Goal: Task Accomplishment & Management: Complete application form

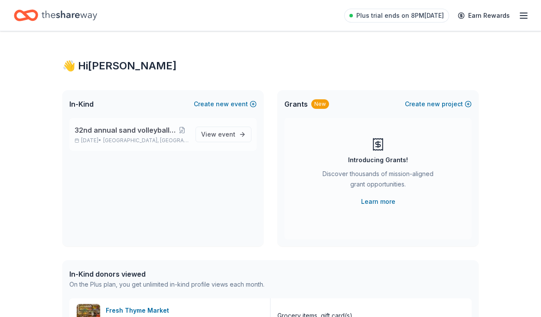
click at [118, 132] on span "32nd annual sand volleyball tournament" at bounding box center [125, 130] width 101 height 10
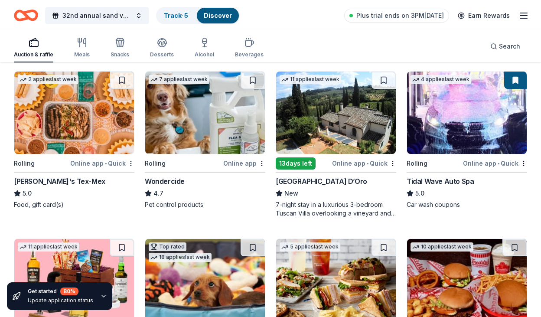
scroll to position [429, 0]
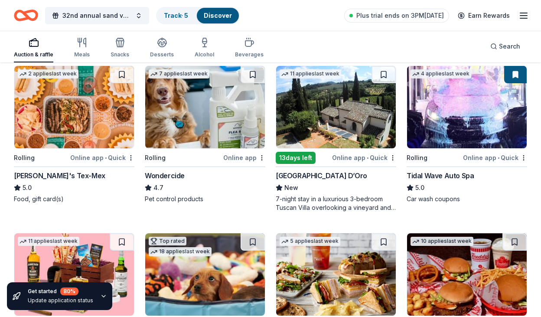
click at [441, 111] on img at bounding box center [467, 107] width 120 height 82
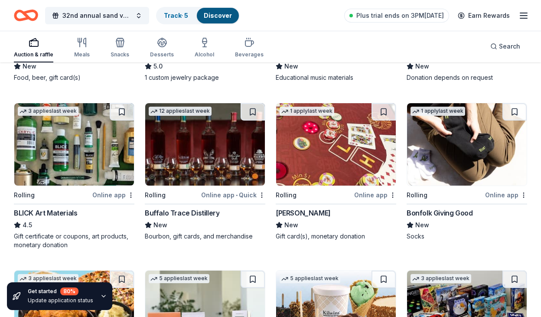
scroll to position [1014, 0]
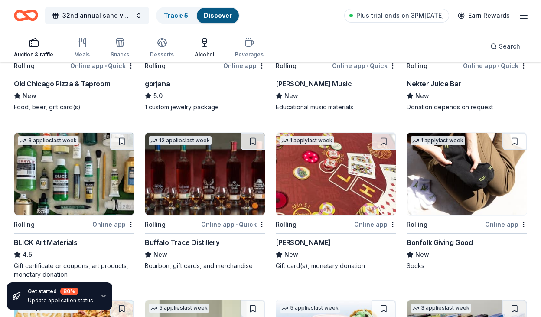
click at [202, 48] on div "Alcohol" at bounding box center [205, 47] width 20 height 21
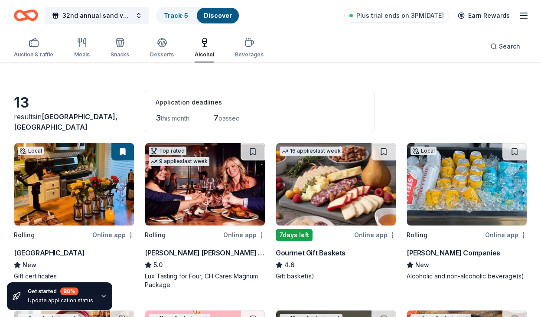
scroll to position [19, 0]
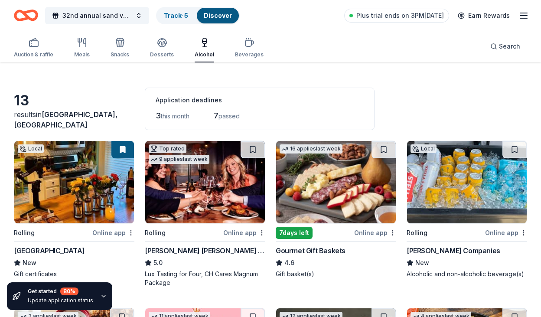
click at [313, 251] on div "Gourmet Gift Baskets" at bounding box center [311, 250] width 70 height 10
click at [434, 248] on div "[PERSON_NAME] Companies" at bounding box center [454, 250] width 94 height 10
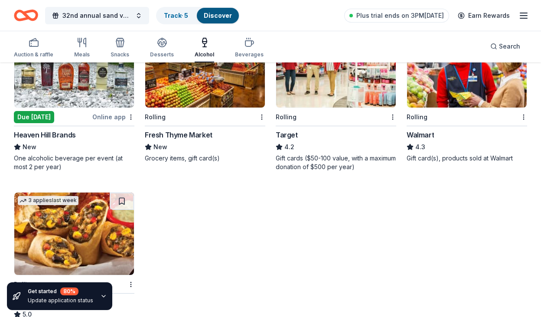
scroll to position [451, 0]
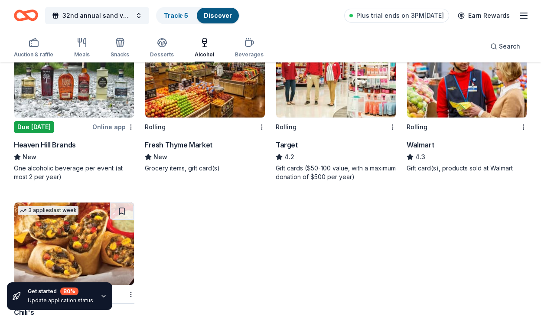
click at [417, 126] on div "Rolling" at bounding box center [417, 127] width 21 height 10
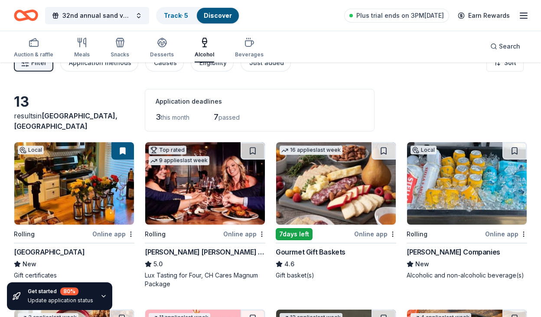
scroll to position [0, 0]
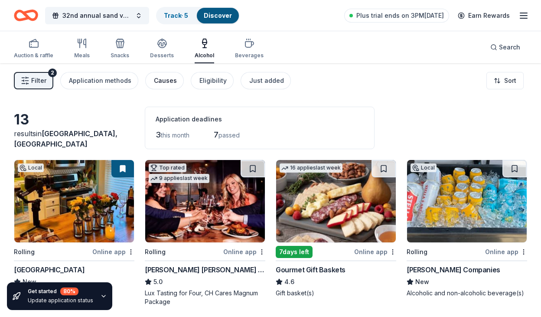
drag, startPoint x: 111, startPoint y: 80, endPoint x: 166, endPoint y: 89, distance: 55.8
click at [166, 89] on div "Filter 2 Application methods Causes Eligibility Just added" at bounding box center [152, 80] width 277 height 17
click at [166, 84] on div "Causes" at bounding box center [165, 80] width 23 height 10
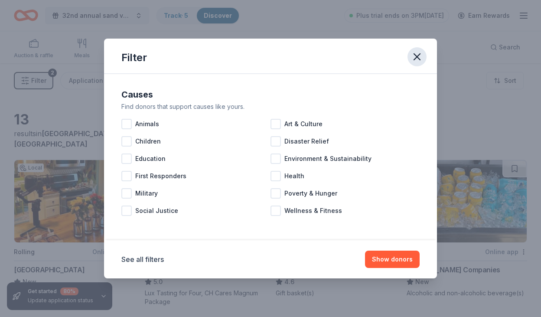
click at [417, 59] on icon "button" at bounding box center [417, 57] width 12 height 12
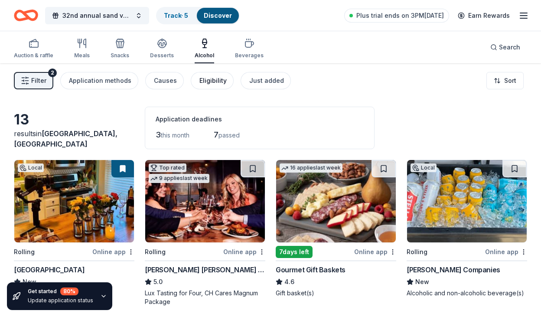
click at [215, 78] on div "Eligibility" at bounding box center [212, 80] width 27 height 10
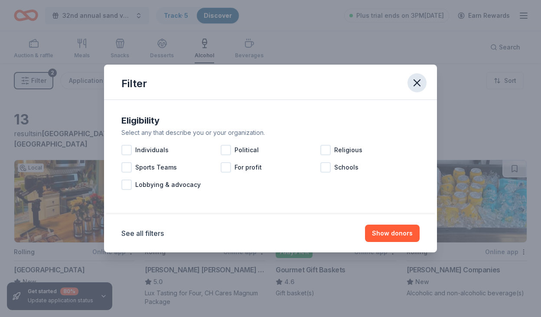
click at [419, 83] on icon "button" at bounding box center [417, 83] width 12 height 12
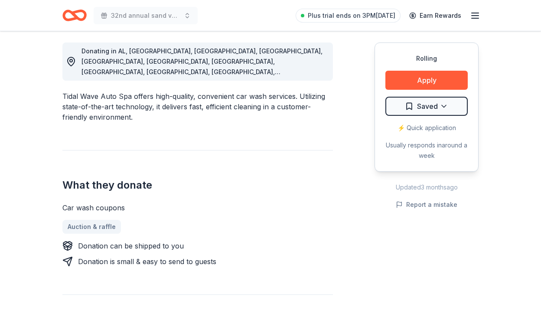
scroll to position [242, 0]
click at [416, 82] on button "Apply" at bounding box center [426, 79] width 82 height 19
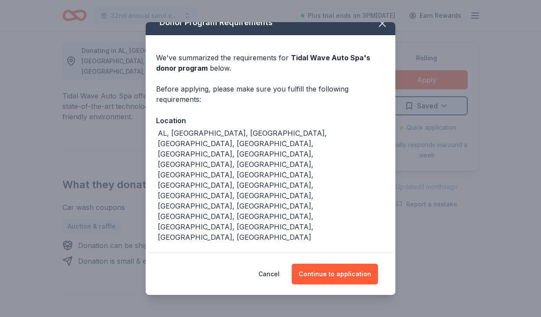
scroll to position [14, 0]
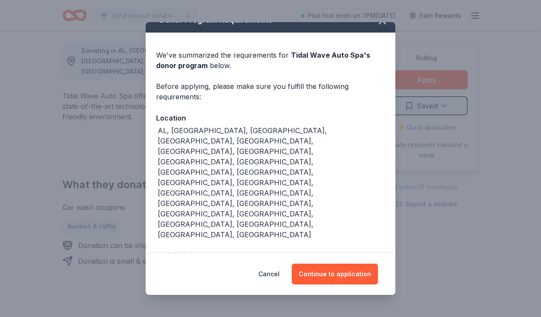
drag, startPoint x: 206, startPoint y: 176, endPoint x: 264, endPoint y: 176, distance: 58.5
click at [230, 264] on div "Individuals; Event sponsorships; For-profit companies; Residential communities;…" at bounding box center [271, 274] width 227 height 21
click at [286, 264] on div "Individuals; Event sponsorships; For-profit companies; Residential communities;…" at bounding box center [271, 274] width 227 height 21
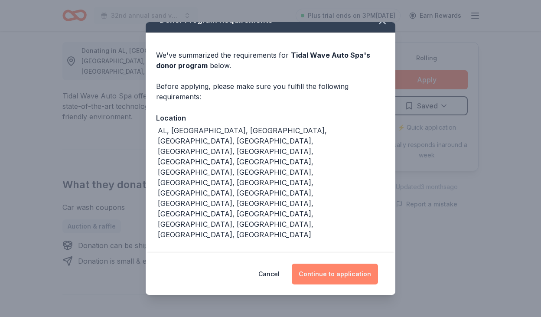
click at [321, 272] on button "Continue to application" at bounding box center [335, 274] width 86 height 21
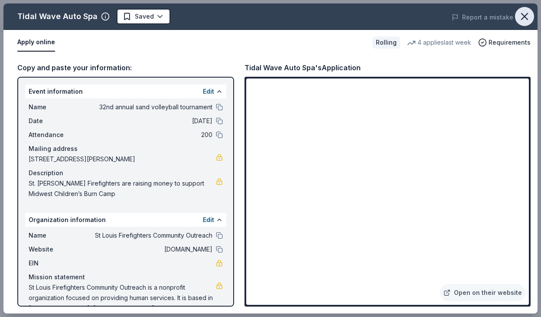
click at [525, 12] on icon "button" at bounding box center [524, 16] width 12 height 12
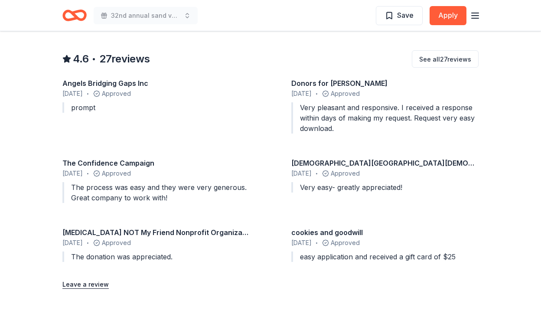
scroll to position [774, 0]
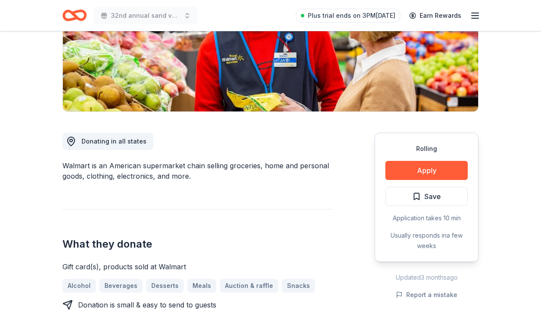
scroll to position [248, 0]
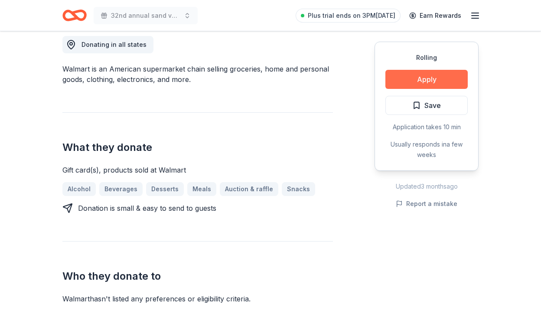
click at [443, 83] on button "Apply" at bounding box center [426, 79] width 82 height 19
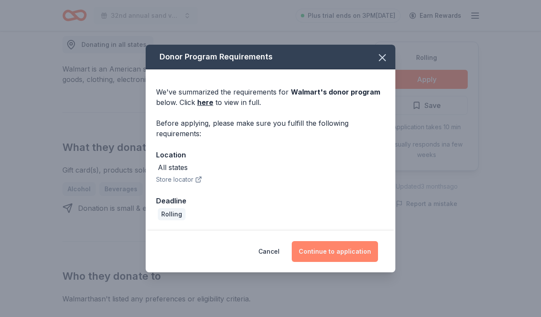
click at [346, 250] on button "Continue to application" at bounding box center [335, 251] width 86 height 21
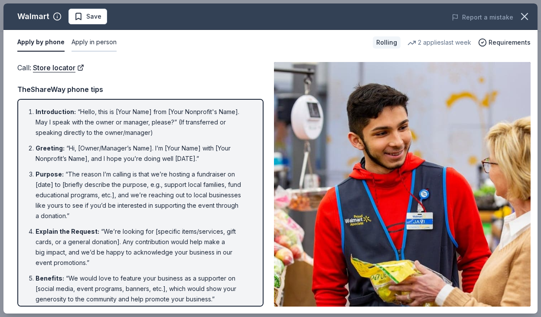
click at [94, 46] on button "Apply in person" at bounding box center [94, 42] width 45 height 18
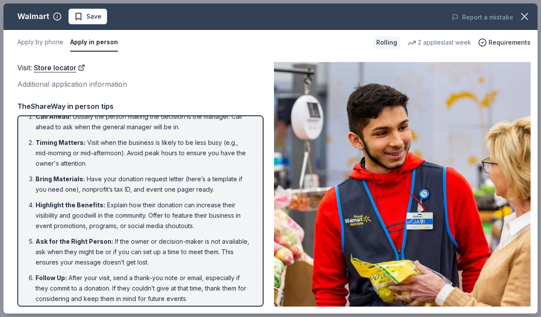
scroll to position [17, 0]
